Goal: Task Accomplishment & Management: Manage account settings

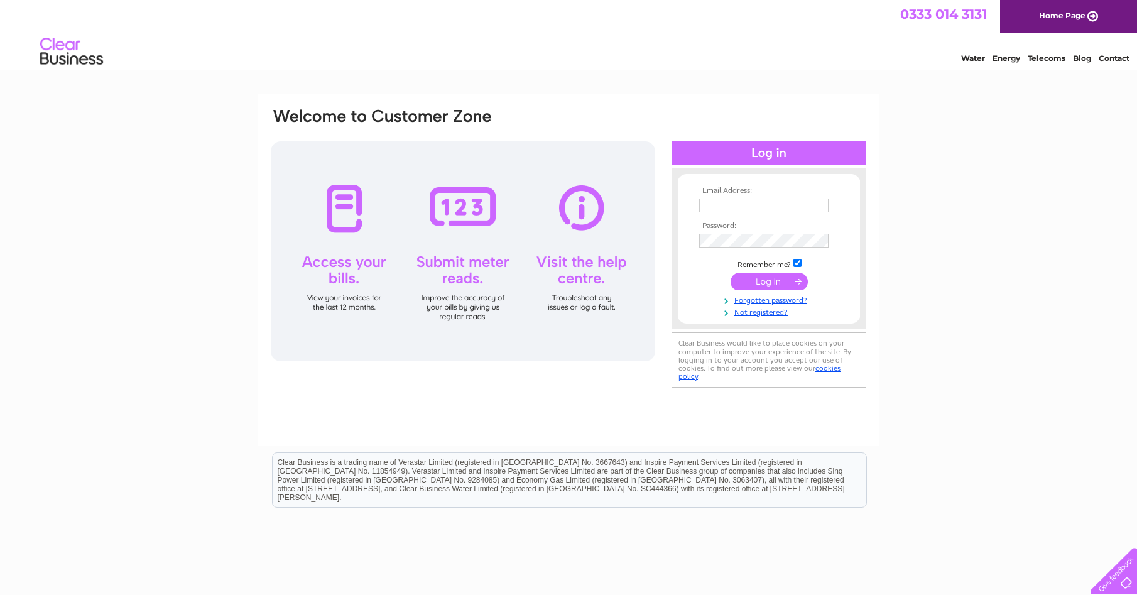
type input "moffatclinic@gmail.com"
click at [759, 282] on input "submit" at bounding box center [769, 282] width 77 height 18
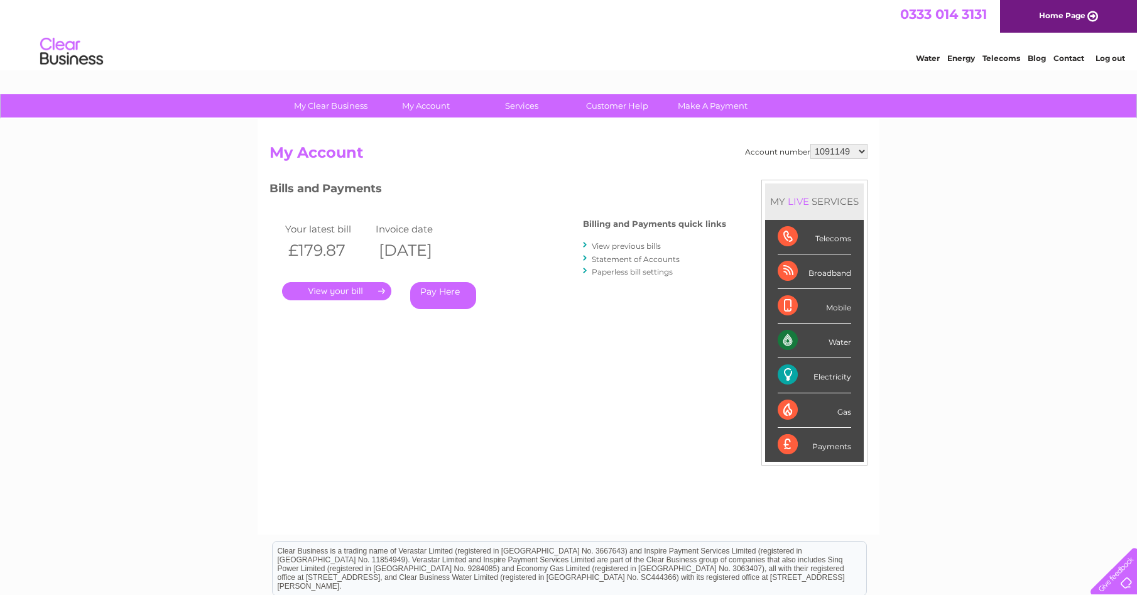
click at [866, 151] on select "1091149 30320612" at bounding box center [838, 151] width 57 height 15
select select "30320612"
click at [614, 259] on link "Statement of Accounts" at bounding box center [636, 258] width 88 height 9
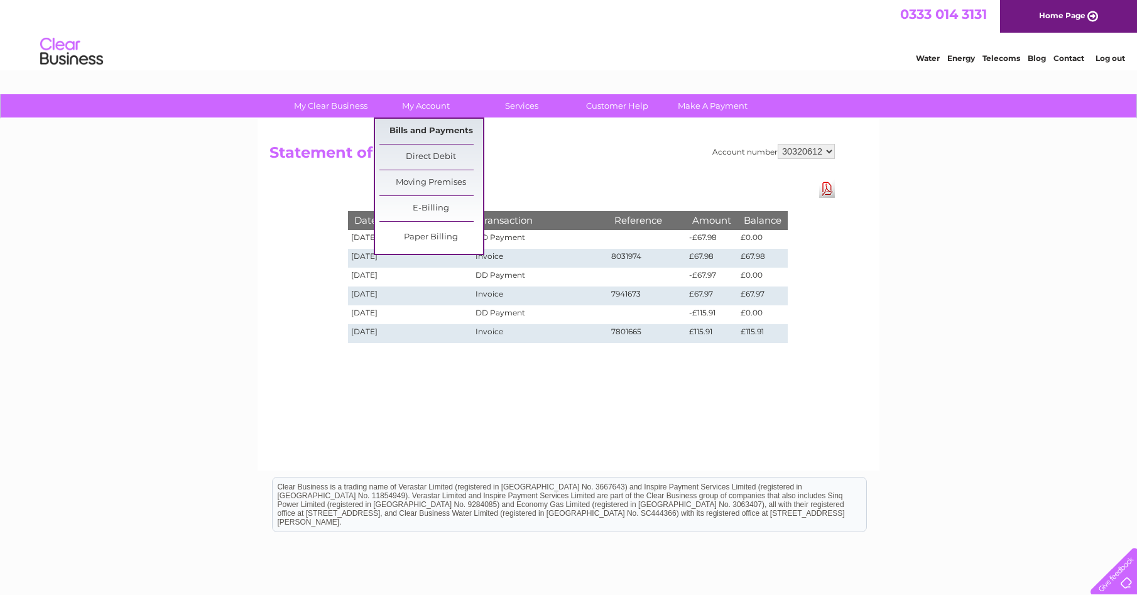
click at [415, 138] on link "Bills and Payments" at bounding box center [431, 131] width 104 height 25
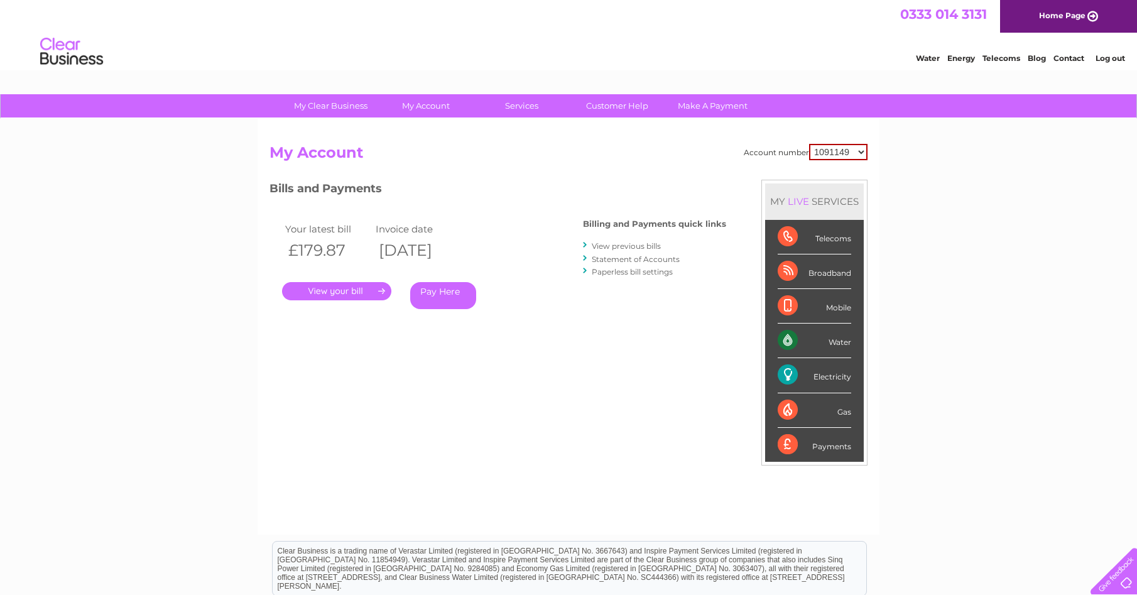
click at [342, 294] on link "." at bounding box center [336, 291] width 109 height 18
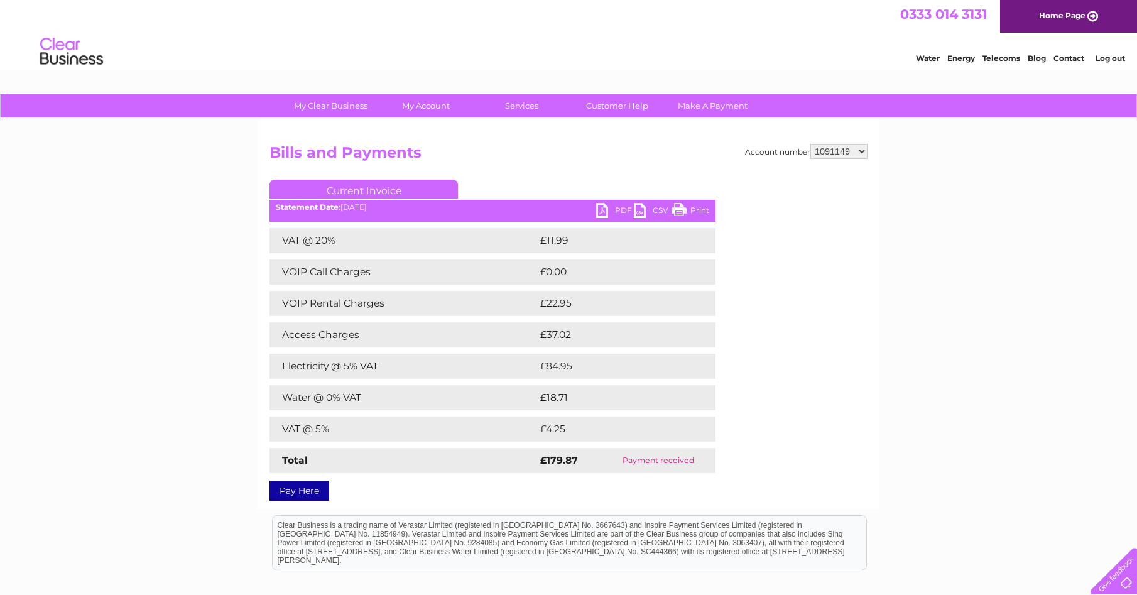
click at [835, 150] on select "1091149 30320612" at bounding box center [838, 151] width 57 height 15
select select "30320612"
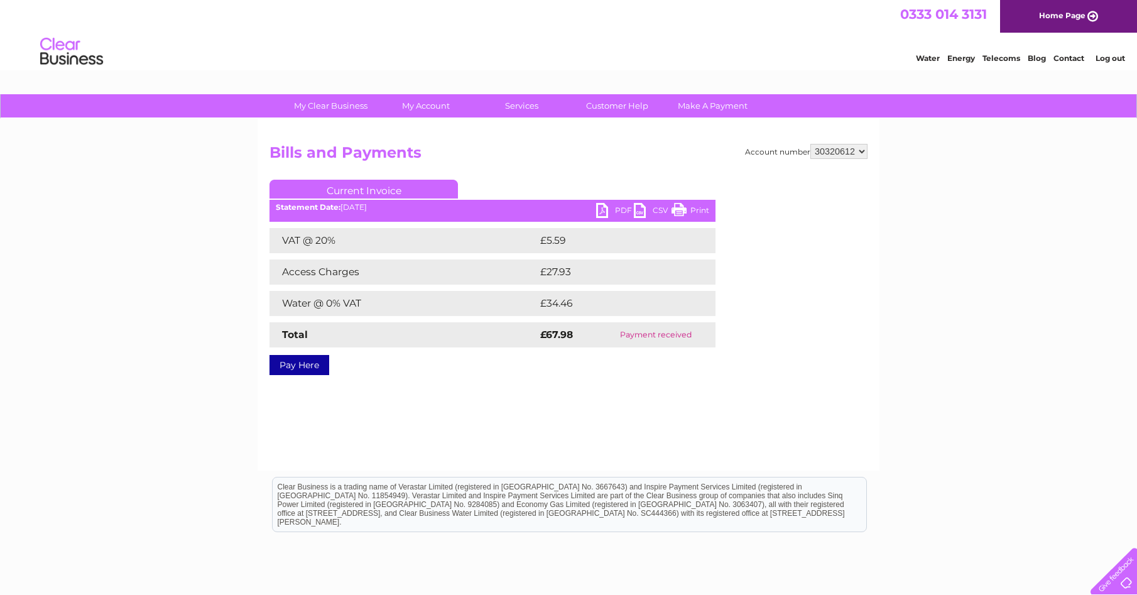
click at [608, 212] on link "PDF" at bounding box center [615, 212] width 38 height 18
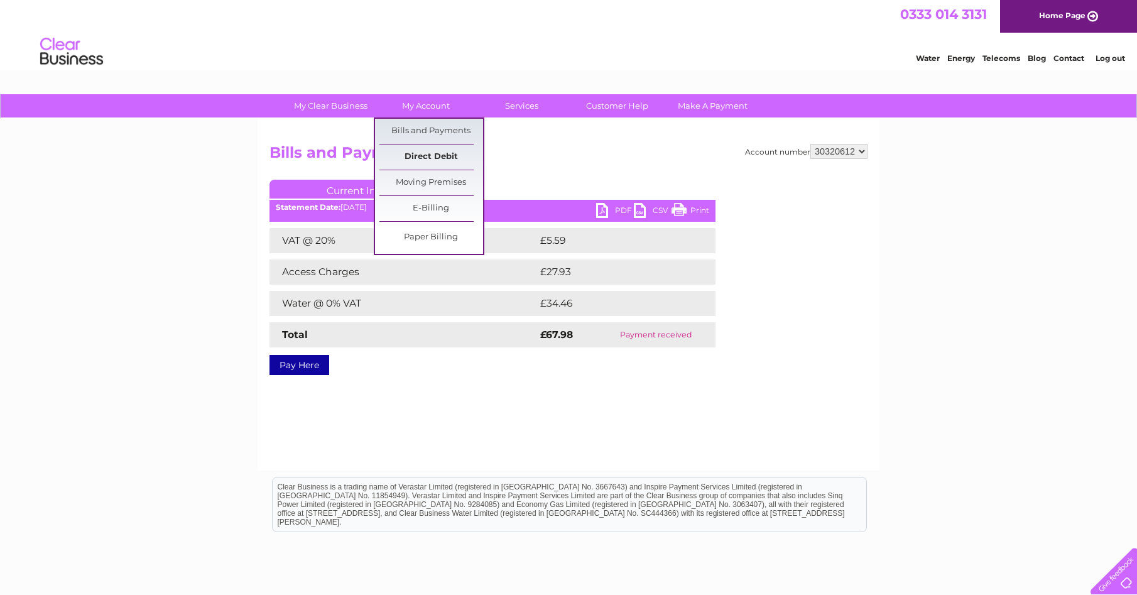
click at [428, 157] on link "Direct Debit" at bounding box center [431, 157] width 104 height 25
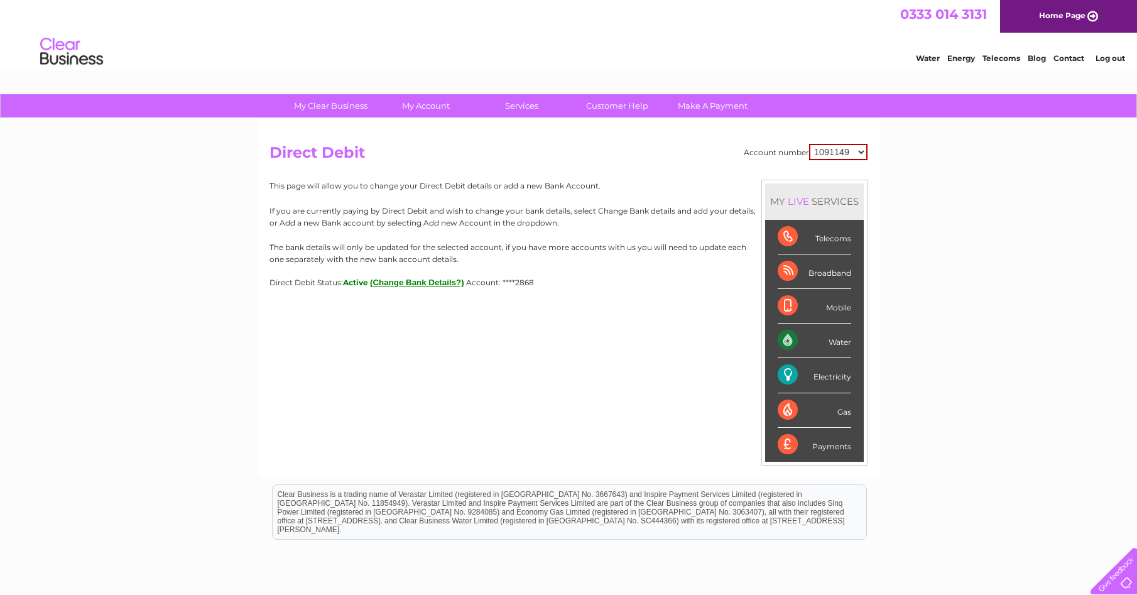
click at [865, 153] on select "1091149 30320612" at bounding box center [838, 152] width 58 height 16
select select "30320612"
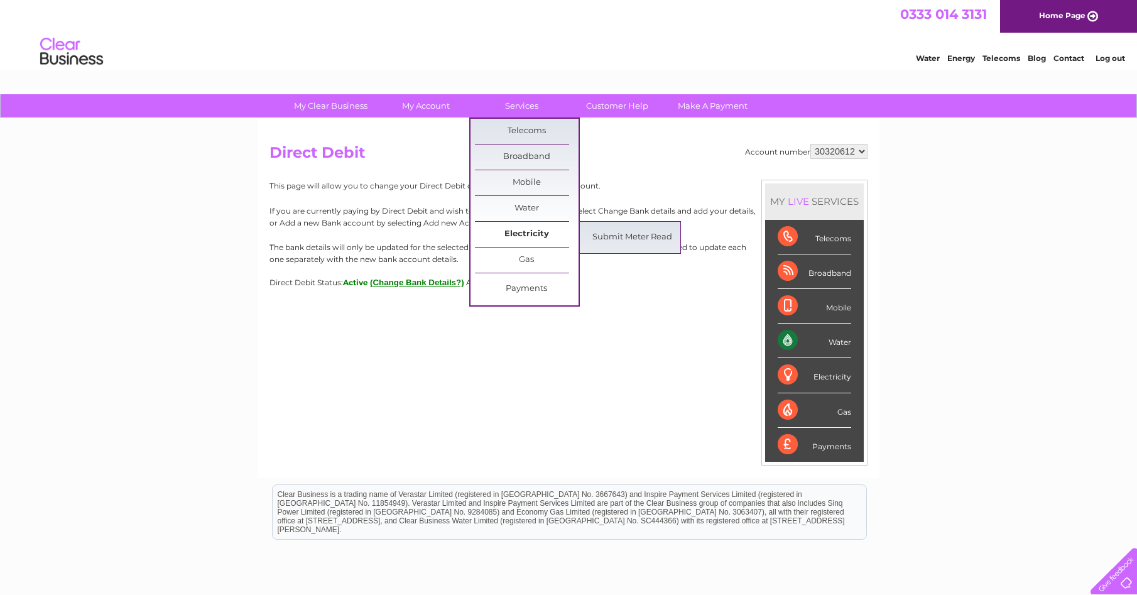
click at [522, 236] on link "Electricity" at bounding box center [527, 234] width 104 height 25
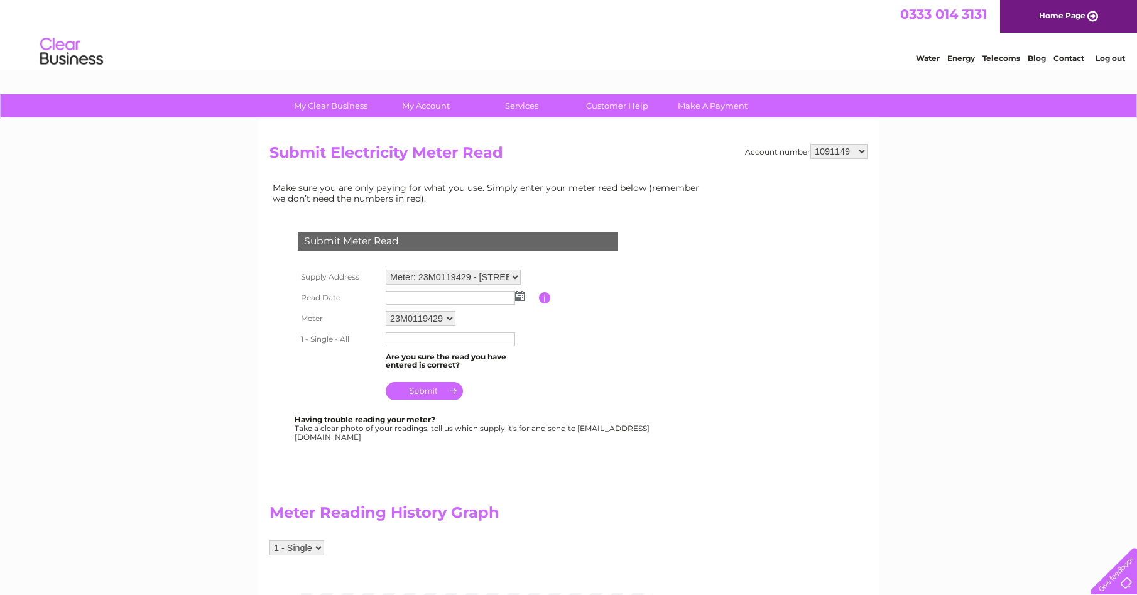
click at [848, 151] on select "1091149 30320612" at bounding box center [838, 151] width 57 height 15
select select "30320612"
